Goal: Task Accomplishment & Management: Complete application form

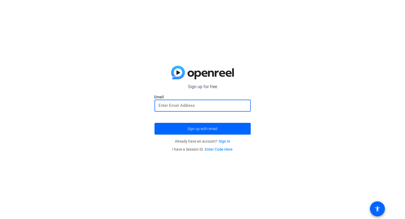
click at [160, 105] on input "email" at bounding box center [203, 105] width 88 height 6
paste input "[EMAIL_ADDRESS][DOMAIN_NAME]"
type input "[EMAIL_ADDRESS][DOMAIN_NAME]"
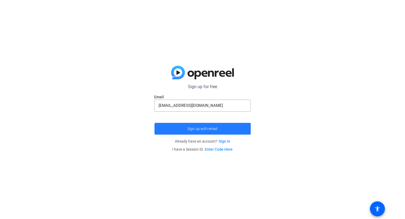
click at [212, 129] on span "Sign up with email" at bounding box center [203, 129] width 30 height 0
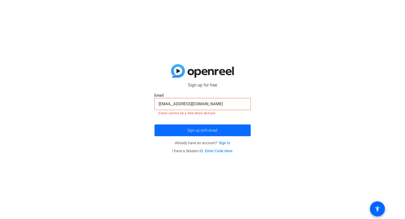
click at [212, 128] on span "submit" at bounding box center [203, 130] width 96 height 13
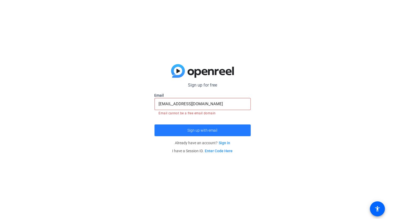
click at [212, 128] on span "submit" at bounding box center [203, 130] width 96 height 13
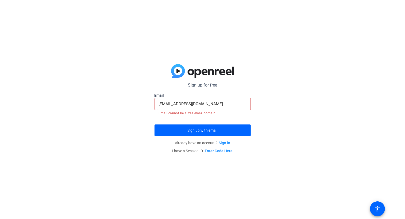
click at [241, 111] on mat-error "Email cannot be a free email domain" at bounding box center [203, 113] width 88 height 6
click at [222, 151] on link "Enter Code Here" at bounding box center [219, 151] width 28 height 4
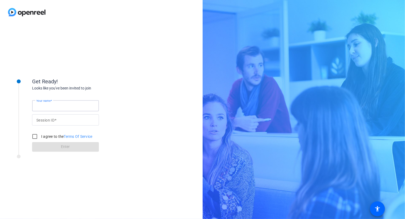
click at [68, 107] on input "Your name" at bounding box center [65, 106] width 58 height 6
type input "J"
click at [39, 121] on mat-label "Session ID" at bounding box center [45, 120] width 18 height 4
click at [39, 121] on input "Session ID" at bounding box center [65, 120] width 58 height 6
click at [46, 120] on input "Session ID" at bounding box center [65, 120] width 58 height 6
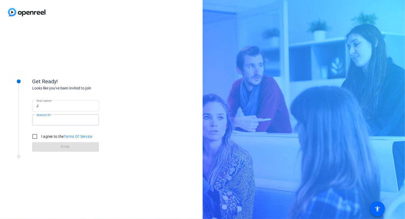
click at [46, 120] on input "Session ID" at bounding box center [65, 120] width 58 height 6
drag, startPoint x: 52, startPoint y: 118, endPoint x: 125, endPoint y: 92, distance: 77.3
click at [125, 92] on div "Your name J Session ID I agree to the Terms Of Service Enter" at bounding box center [85, 121] width 107 height 61
